Goal: Contribute content

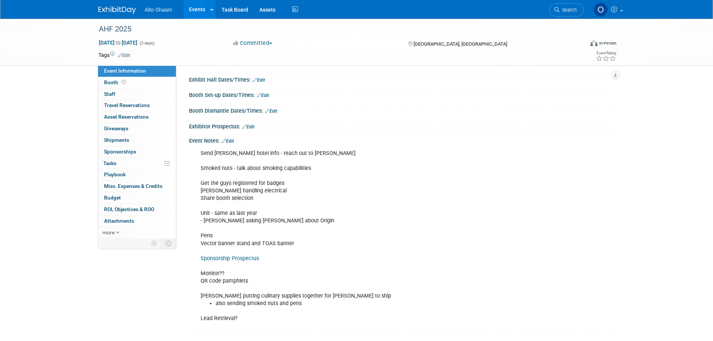
scroll to position [75, 0]
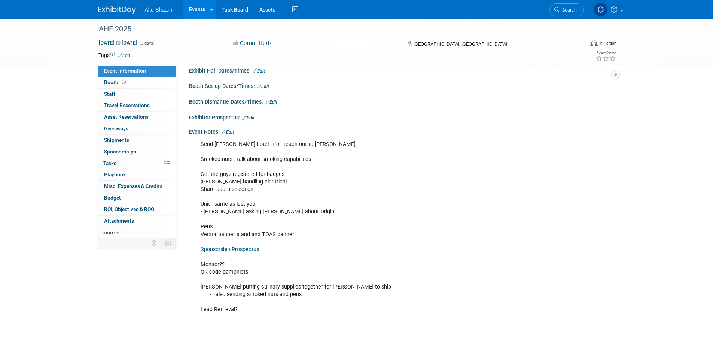
click at [200, 11] on link "Events" at bounding box center [197, 9] width 27 height 19
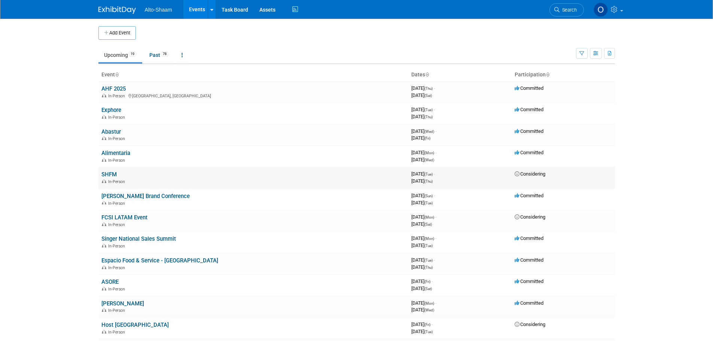
click at [106, 173] on link "SHFM" at bounding box center [108, 174] width 15 height 7
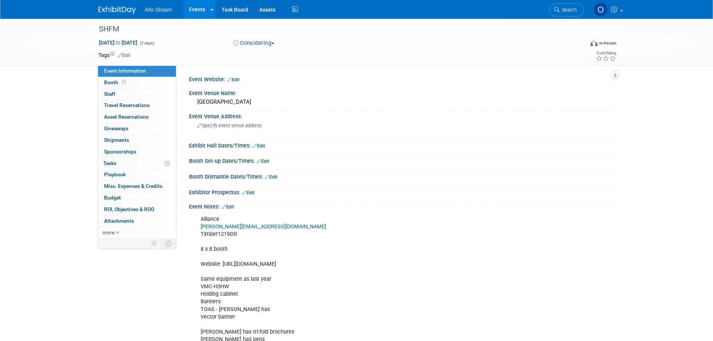
scroll to position [37, 0]
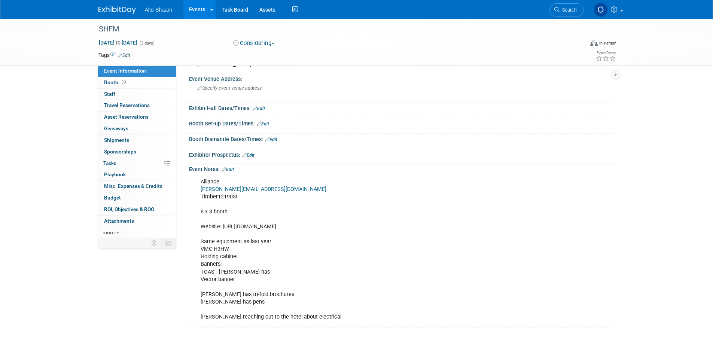
click at [198, 15] on link "Events" at bounding box center [197, 9] width 27 height 19
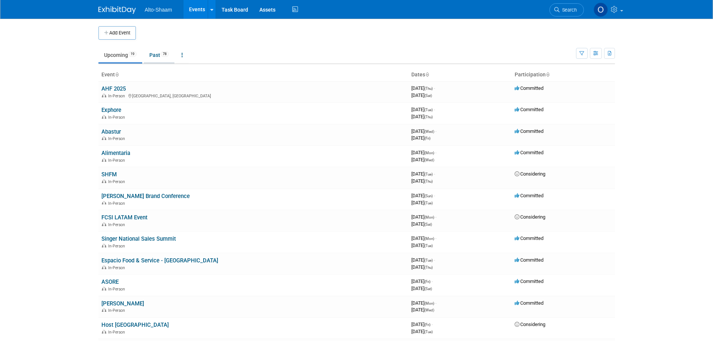
click at [158, 54] on link "Past 78" at bounding box center [159, 55] width 31 height 14
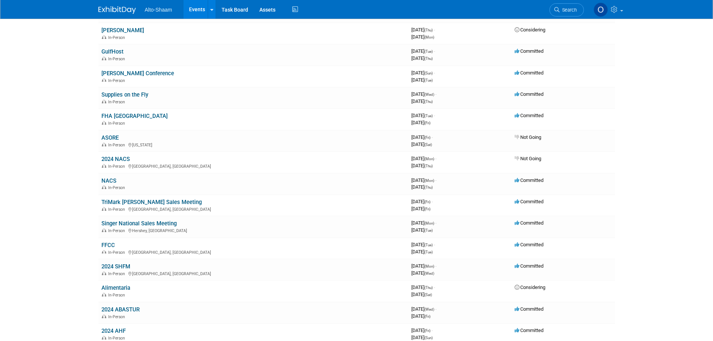
scroll to position [449, 0]
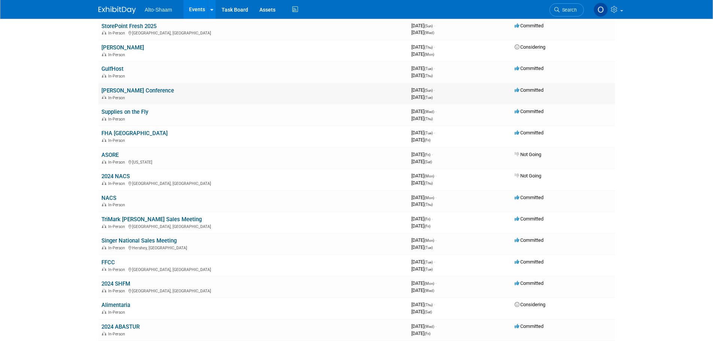
click at [134, 90] on link "[PERSON_NAME] Conference" at bounding box center [137, 90] width 73 height 7
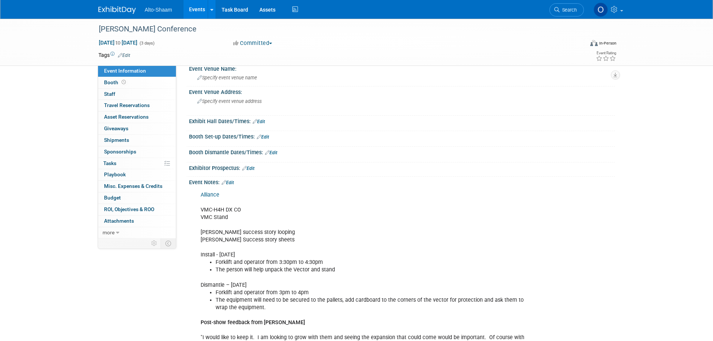
scroll to position [37, 0]
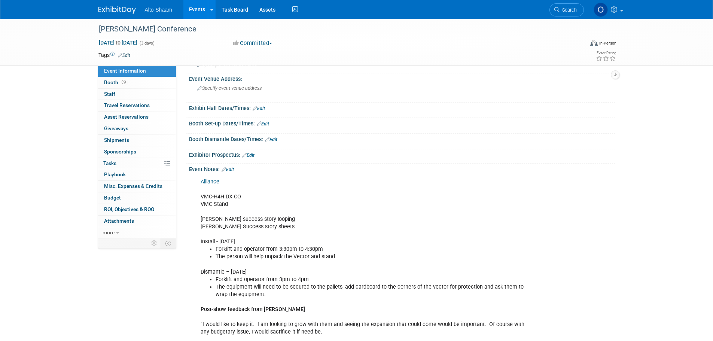
click at [216, 182] on link "Alliance" at bounding box center [210, 182] width 19 height 6
click at [194, 14] on link "Events" at bounding box center [197, 9] width 27 height 19
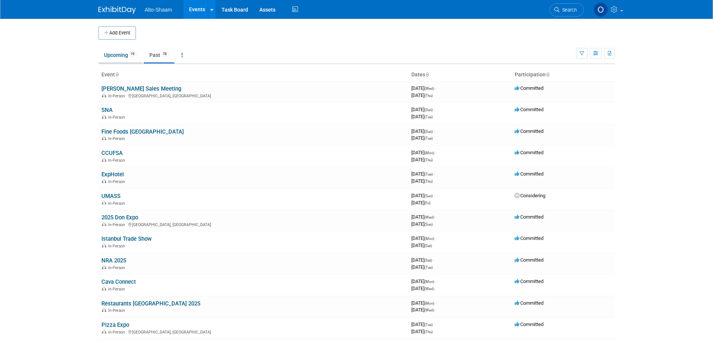
click at [107, 51] on link "Upcoming 19" at bounding box center [120, 55] width 44 height 14
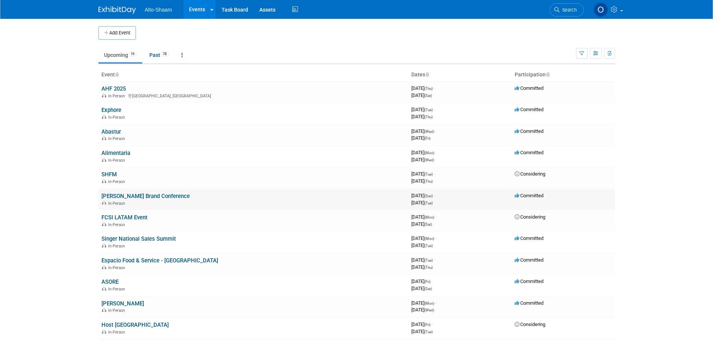
click at [115, 197] on link "[PERSON_NAME] Brand Conference" at bounding box center [145, 196] width 88 height 7
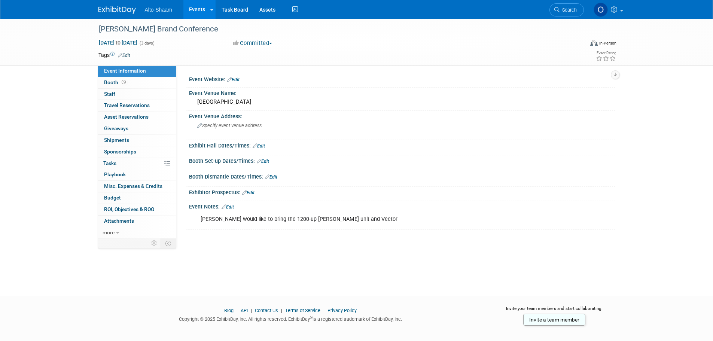
click at [233, 208] on link "Edit" at bounding box center [228, 206] width 12 height 5
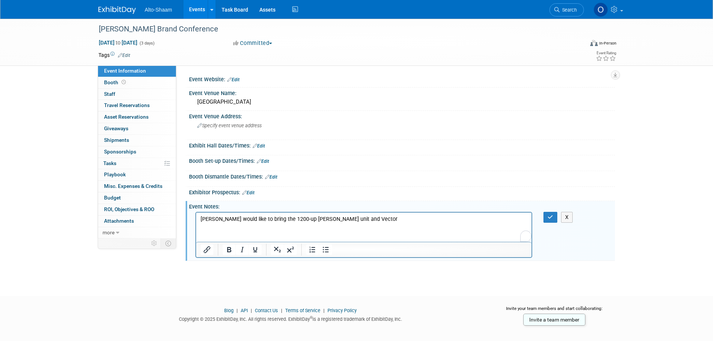
click at [308, 221] on p "[PERSON_NAME] would like to bring the 1200-up [PERSON_NAME] unit and Vector" at bounding box center [363, 218] width 327 height 7
click at [339, 220] on p "[PERSON_NAME] would like to bring the 1200-up [PERSON_NAME] unit and Vector" at bounding box center [363, 218] width 327 height 7
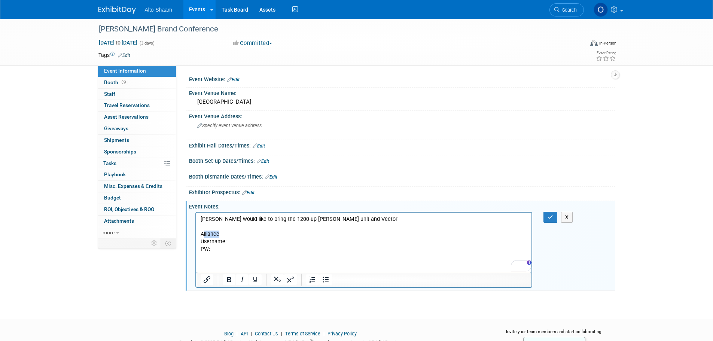
drag, startPoint x: 222, startPoint y: 234, endPoint x: 202, endPoint y: 234, distance: 20.2
click at [202, 234] on p "Alliance" at bounding box center [363, 233] width 327 height 7
click at [230, 236] on p "Alliance" at bounding box center [363, 233] width 327 height 7
drag, startPoint x: 225, startPoint y: 235, endPoint x: 194, endPoint y: 235, distance: 30.3
click at [196, 235] on html "[PERSON_NAME] would like to bring the 1200-up [PERSON_NAME] unit and Vector All…" at bounding box center [364, 232] width 336 height 40
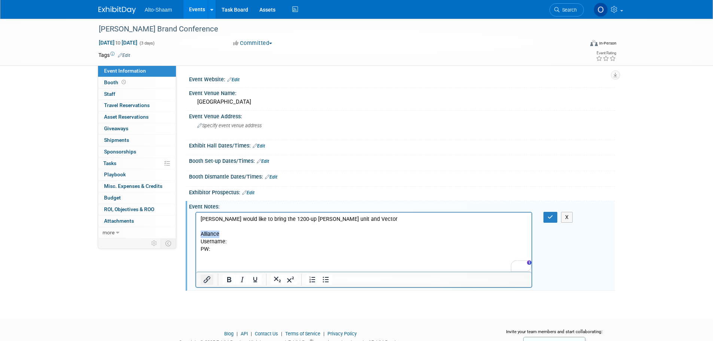
click at [208, 282] on icon "Insert/edit link" at bounding box center [207, 279] width 9 height 9
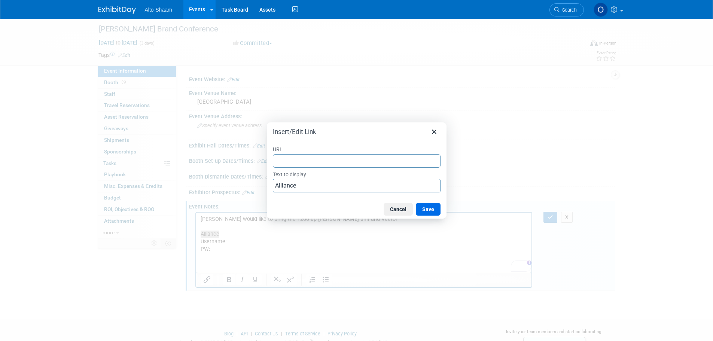
type input "https://alliance-exposition.boomerecommerce.com/Home/4171/EventHome"
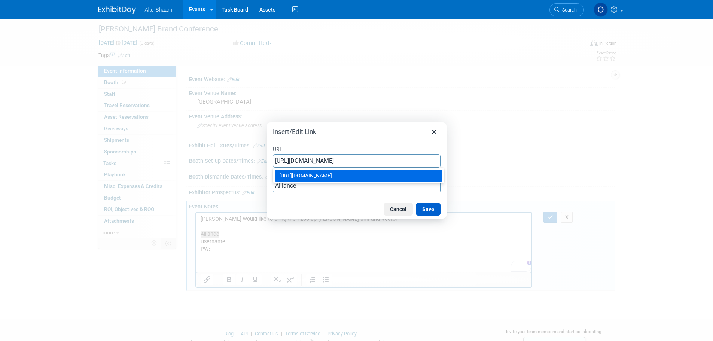
click at [427, 209] on button "Save" at bounding box center [428, 209] width 25 height 13
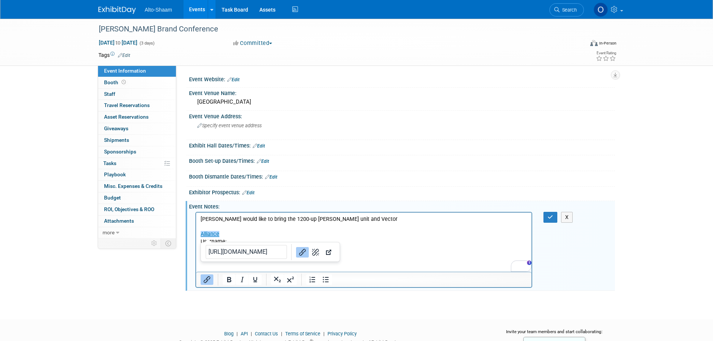
click at [291, 234] on p "Alliance" at bounding box center [363, 233] width 327 height 7
click at [210, 251] on p "PW:" at bounding box center [363, 248] width 327 height 7
click at [246, 243] on p "Username:" at bounding box center [363, 241] width 327 height 7
click at [547, 221] on button "button" at bounding box center [551, 217] width 14 height 11
